Goal: Use online tool/utility

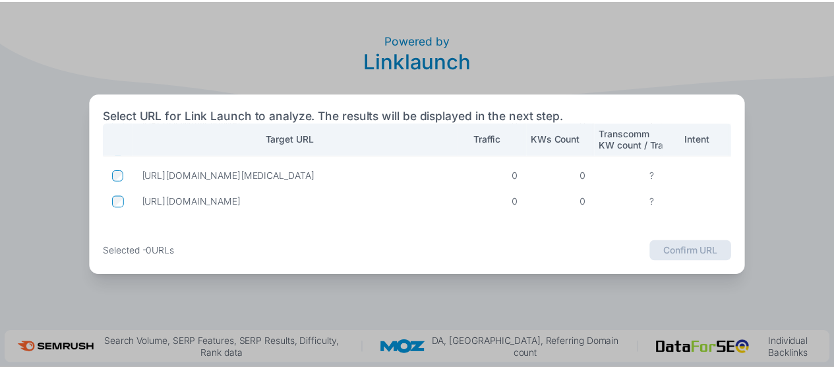
scroll to position [5, 0]
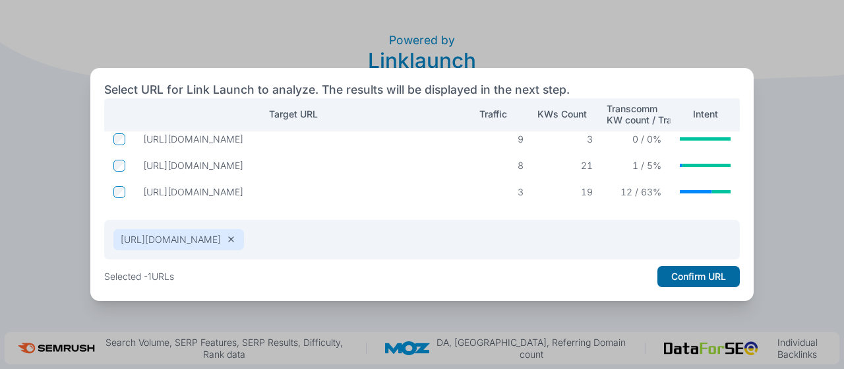
click at [698, 276] on button "Confirm URL" at bounding box center [698, 276] width 82 height 21
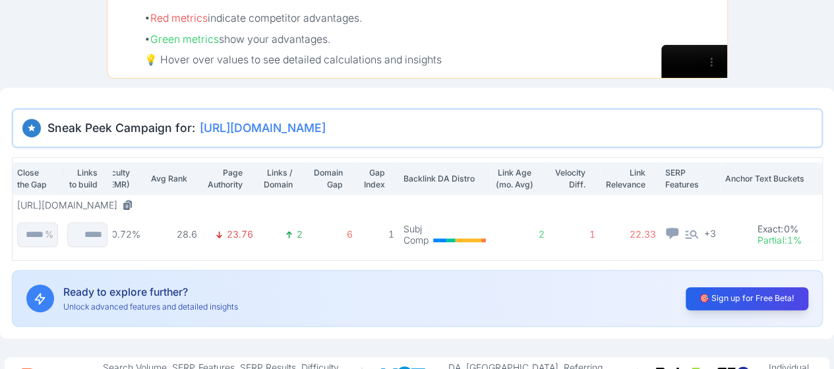
scroll to position [2, 0]
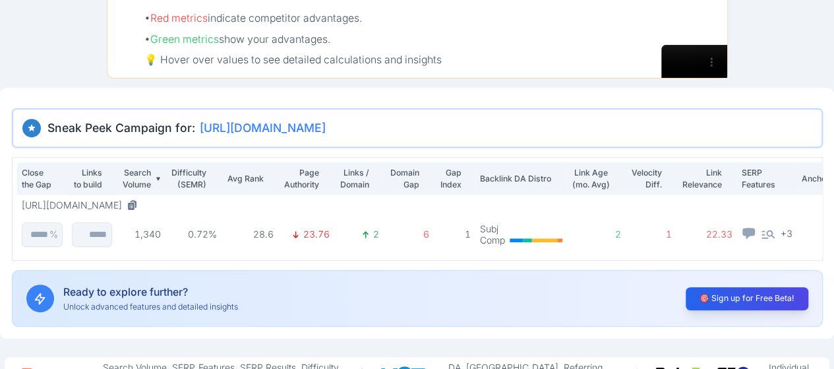
click at [87, 179] on p "Links to build" at bounding box center [87, 178] width 30 height 23
click at [144, 177] on p "Search Volume" at bounding box center [136, 178] width 30 height 23
click at [191, 183] on p "Difficulty (SEMR)" at bounding box center [188, 178] width 36 height 23
click at [260, 180] on p "Avg Rank" at bounding box center [245, 179] width 38 height 12
click at [305, 183] on p "Page Authority" at bounding box center [301, 178] width 36 height 23
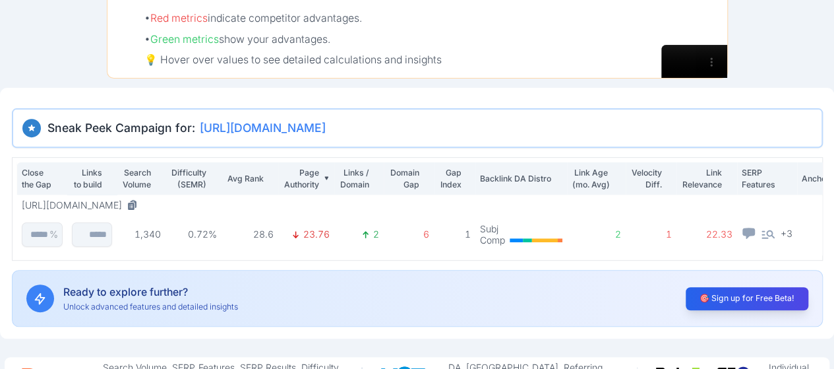
click at [359, 183] on p "Links / Domain" at bounding box center [354, 178] width 31 height 23
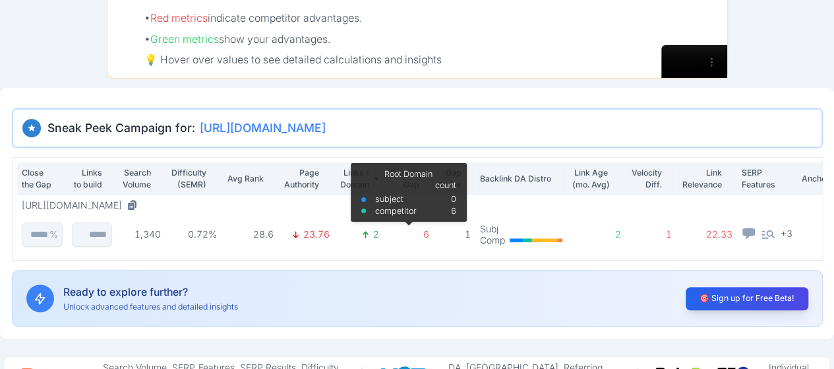
click at [429, 232] on p "6" at bounding box center [408, 234] width 41 height 12
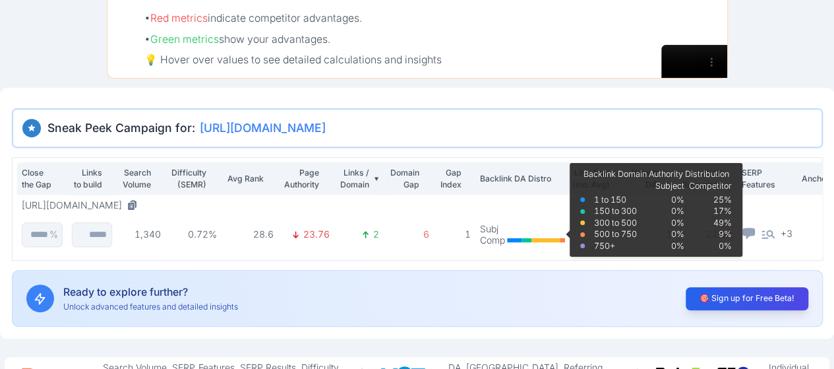
click at [517, 238] on icon at bounding box center [514, 239] width 15 height 5
click at [521, 237] on icon at bounding box center [514, 239] width 15 height 5
click at [541, 238] on icon at bounding box center [545, 239] width 28 height 5
click at [565, 237] on icon at bounding box center [562, 239] width 5 height 5
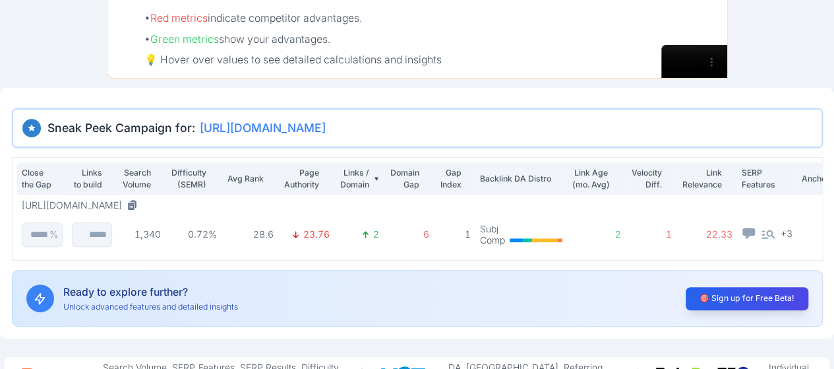
scroll to position [229, 0]
